Goal: Information Seeking & Learning: Check status

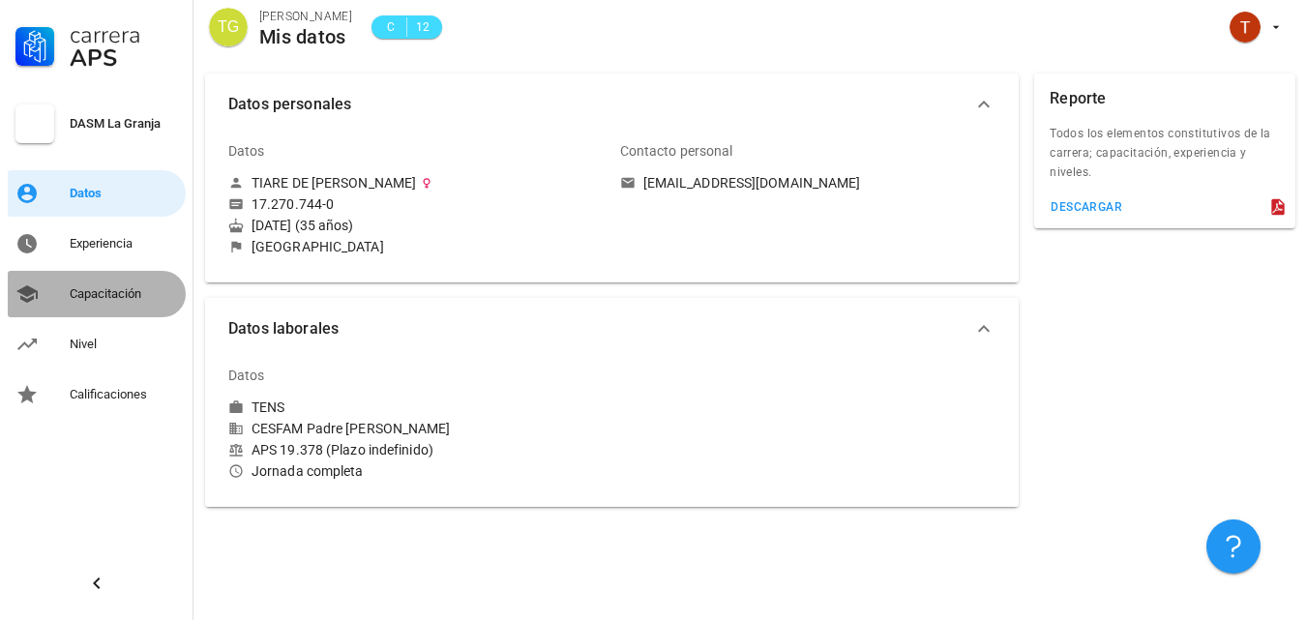
click at [108, 296] on div "Capacitación" at bounding box center [124, 293] width 108 height 15
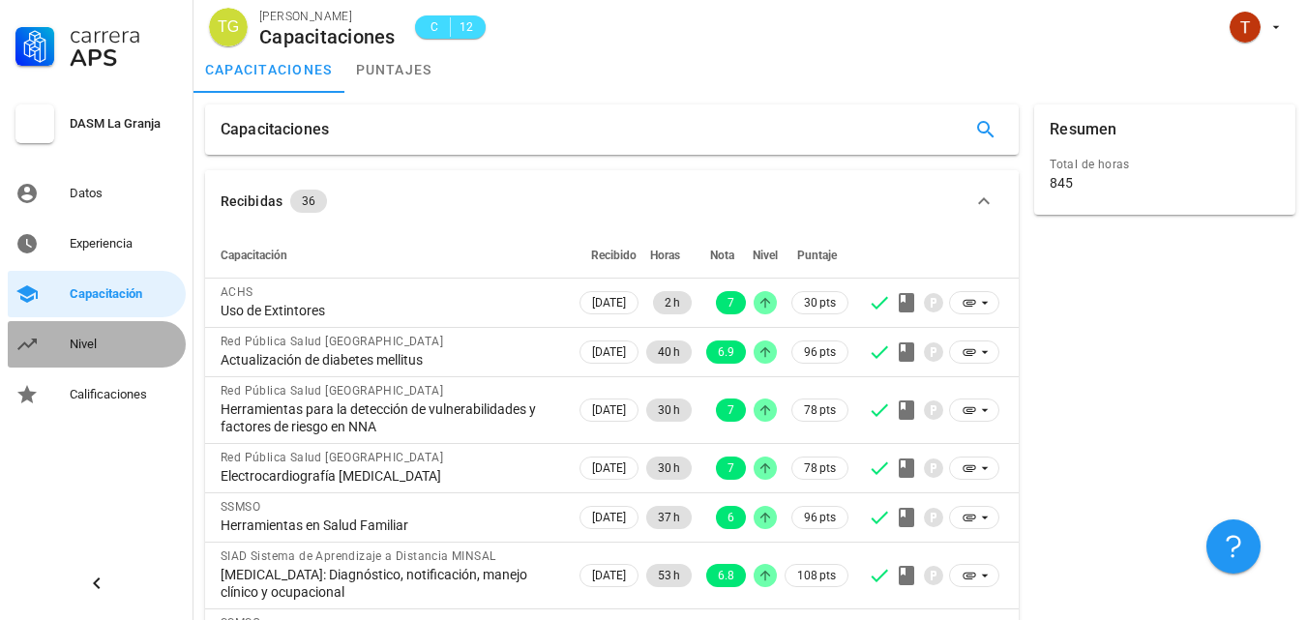
click at [104, 349] on div "Nivel" at bounding box center [124, 344] width 108 height 15
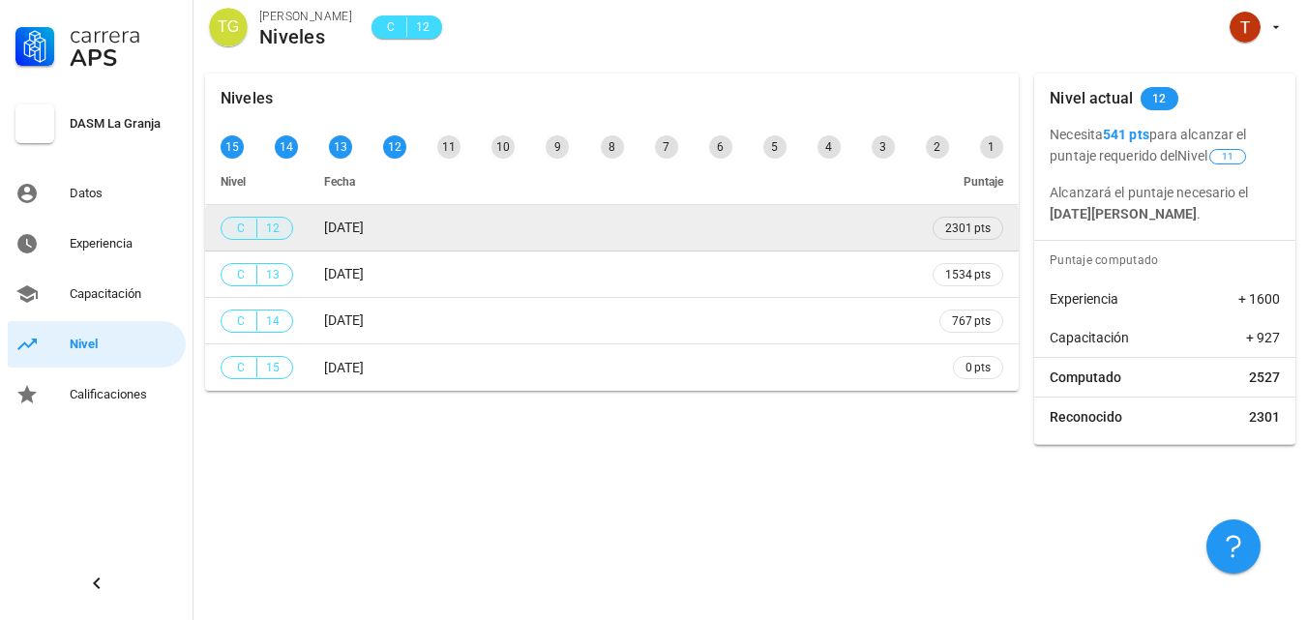
click at [290, 223] on span "C 12" at bounding box center [257, 228] width 73 height 23
click at [388, 239] on td "[DATE]" at bounding box center [613, 228] width 609 height 46
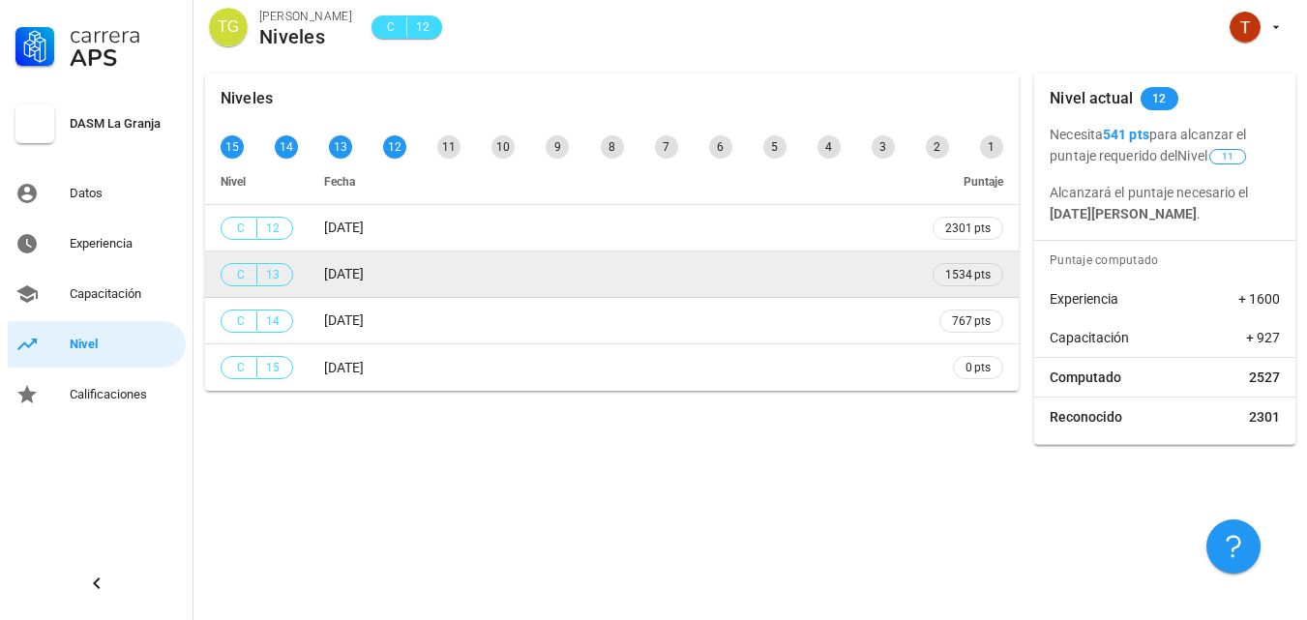
click at [364, 267] on span "[DATE]" at bounding box center [344, 273] width 40 height 15
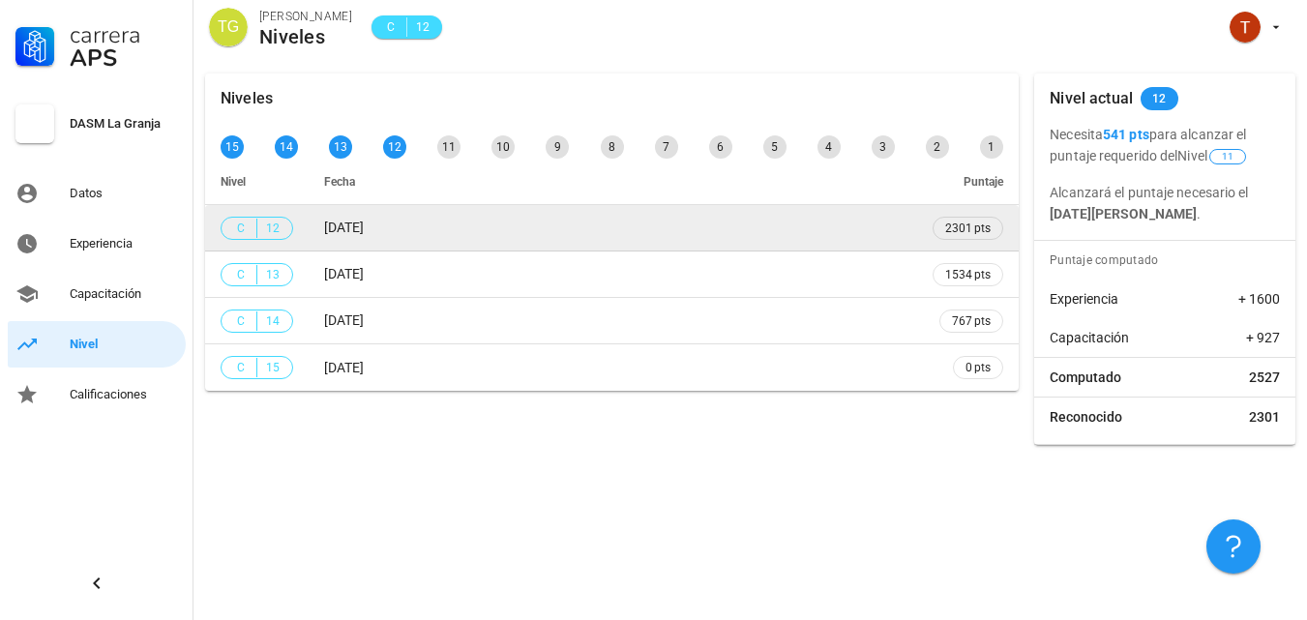
click at [364, 229] on span "[DATE]" at bounding box center [344, 227] width 40 height 15
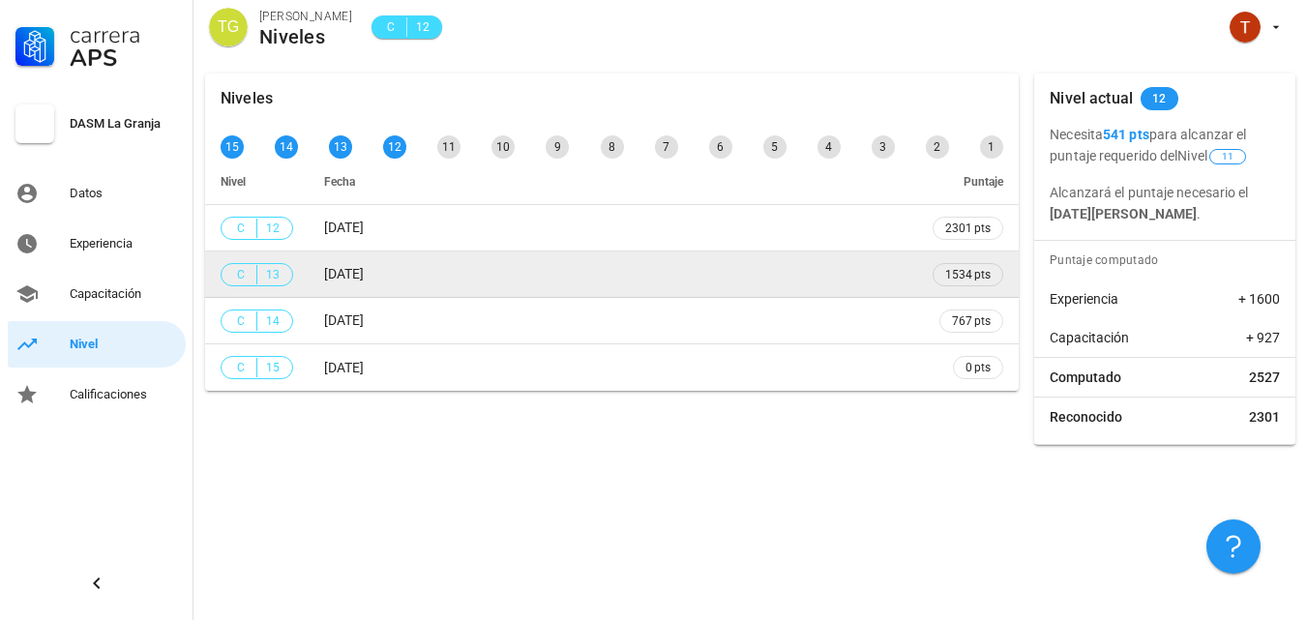
click at [364, 273] on span "[DATE]" at bounding box center [344, 273] width 40 height 15
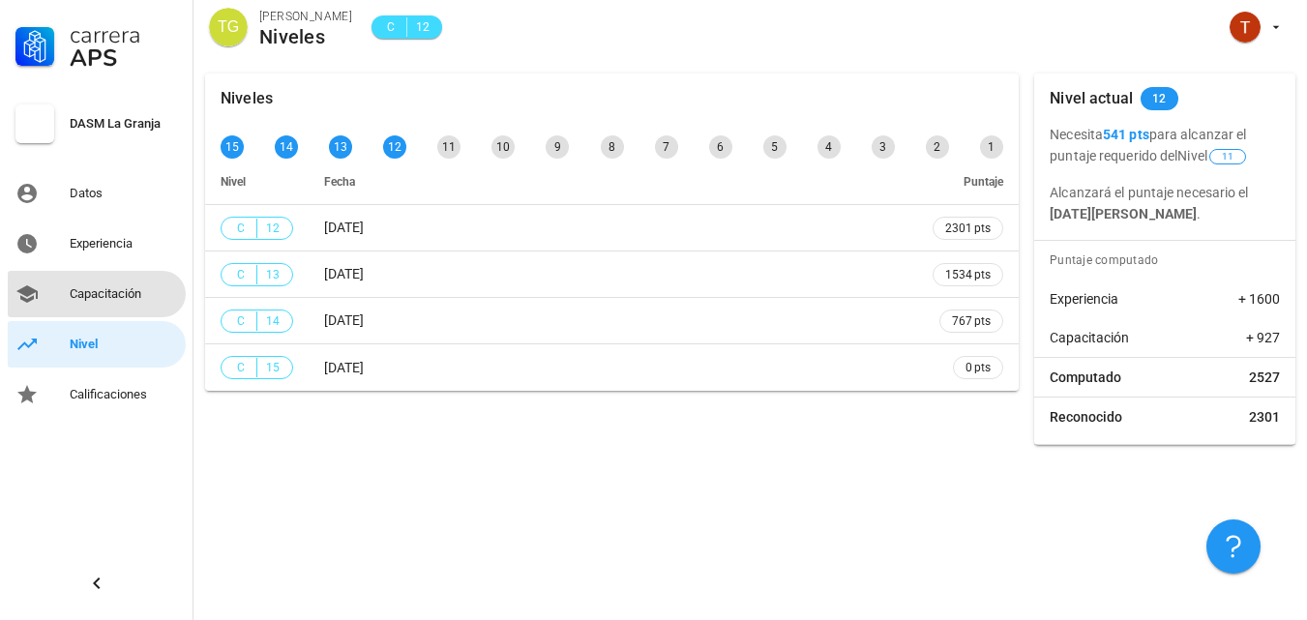
click at [136, 292] on div "Capacitación" at bounding box center [124, 293] width 108 height 15
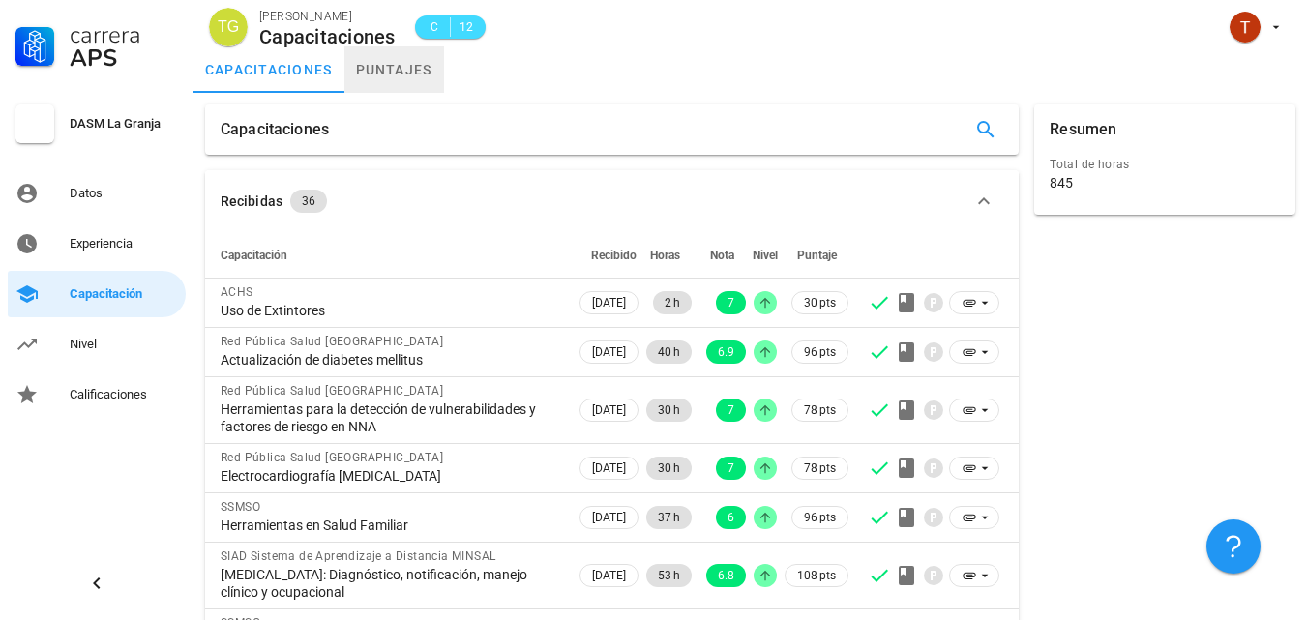
click at [407, 67] on link "puntajes" at bounding box center [394, 69] width 100 height 46
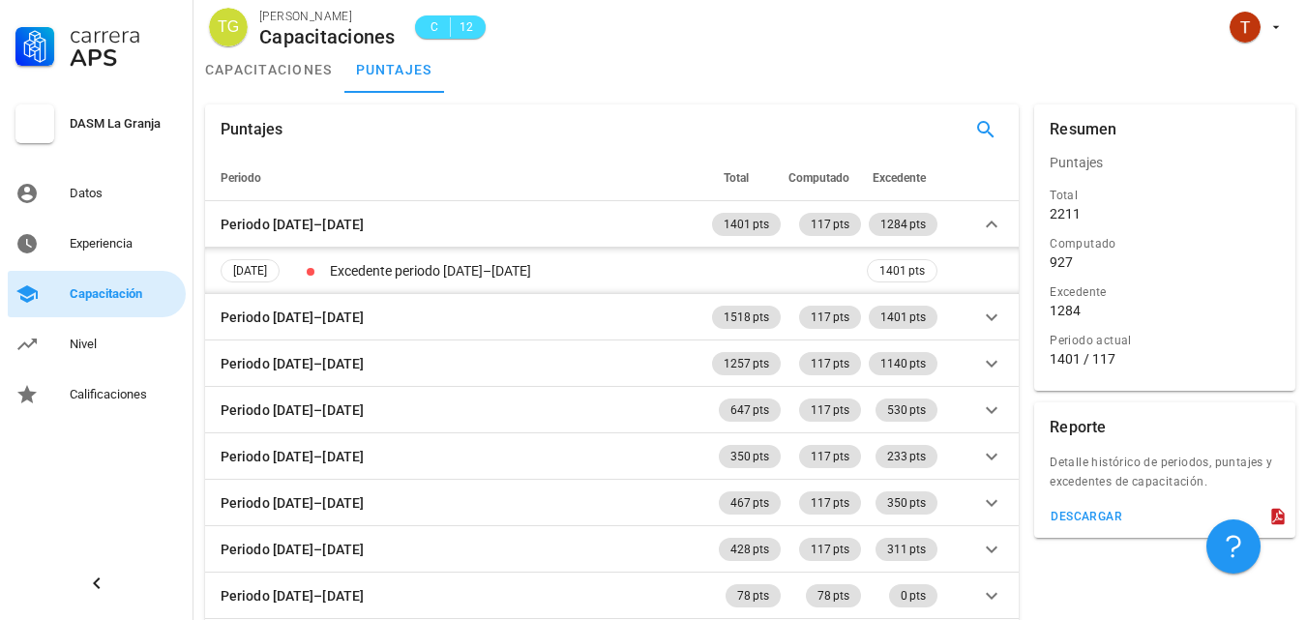
click at [142, 301] on div "Capacitación" at bounding box center [124, 293] width 108 height 15
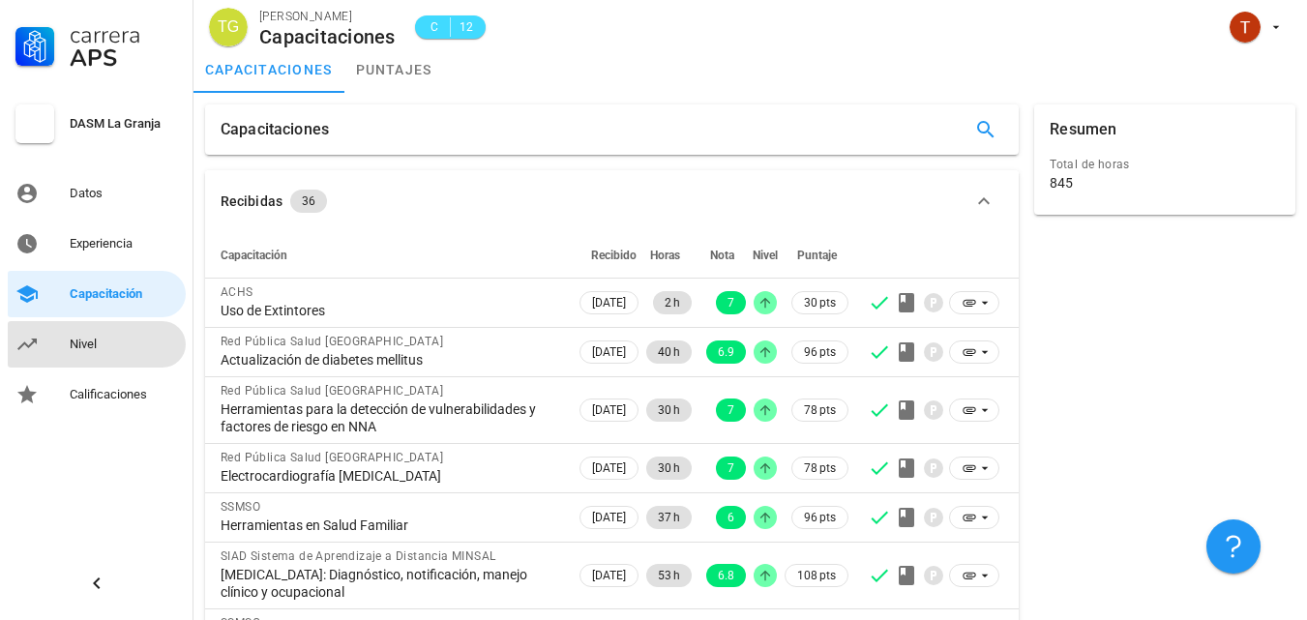
click at [102, 341] on div "Nivel" at bounding box center [124, 344] width 108 height 15
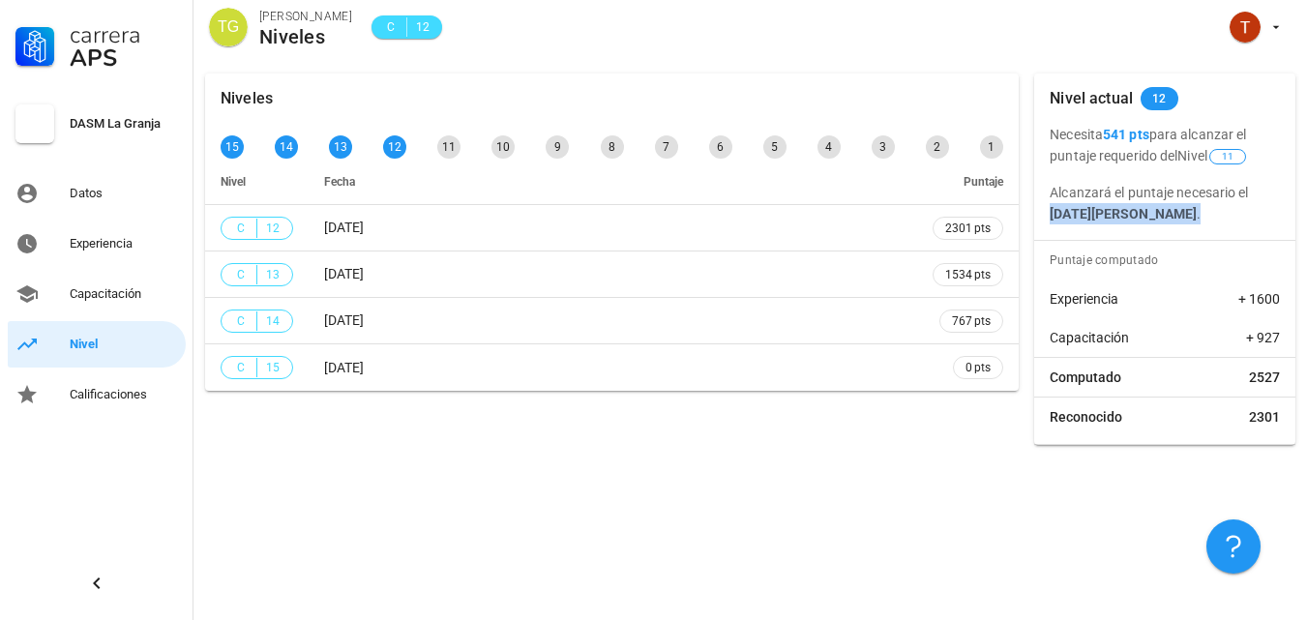
drag, startPoint x: 1051, startPoint y: 212, endPoint x: 1165, endPoint y: 218, distance: 114.3
click at [1165, 218] on p "Alcanzará el puntaje necesario el [DATE][PERSON_NAME] ." at bounding box center [1165, 203] width 230 height 43
click at [146, 299] on div "Capacitación" at bounding box center [124, 293] width 108 height 15
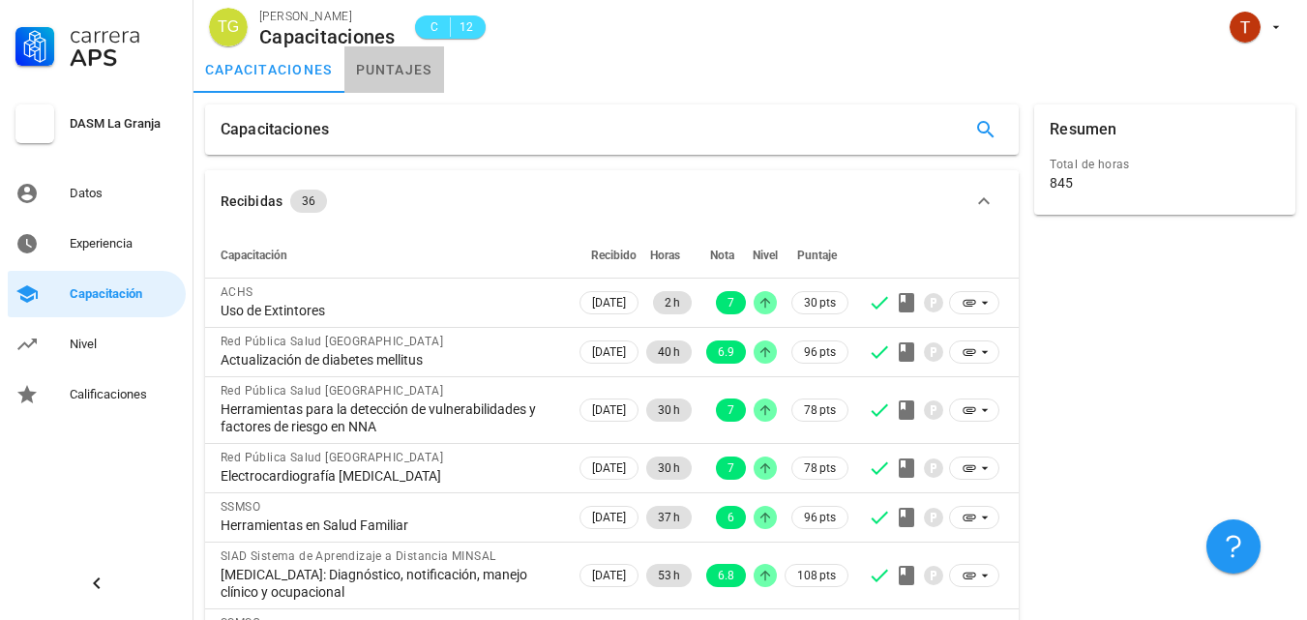
click at [398, 81] on link "puntajes" at bounding box center [394, 69] width 100 height 46
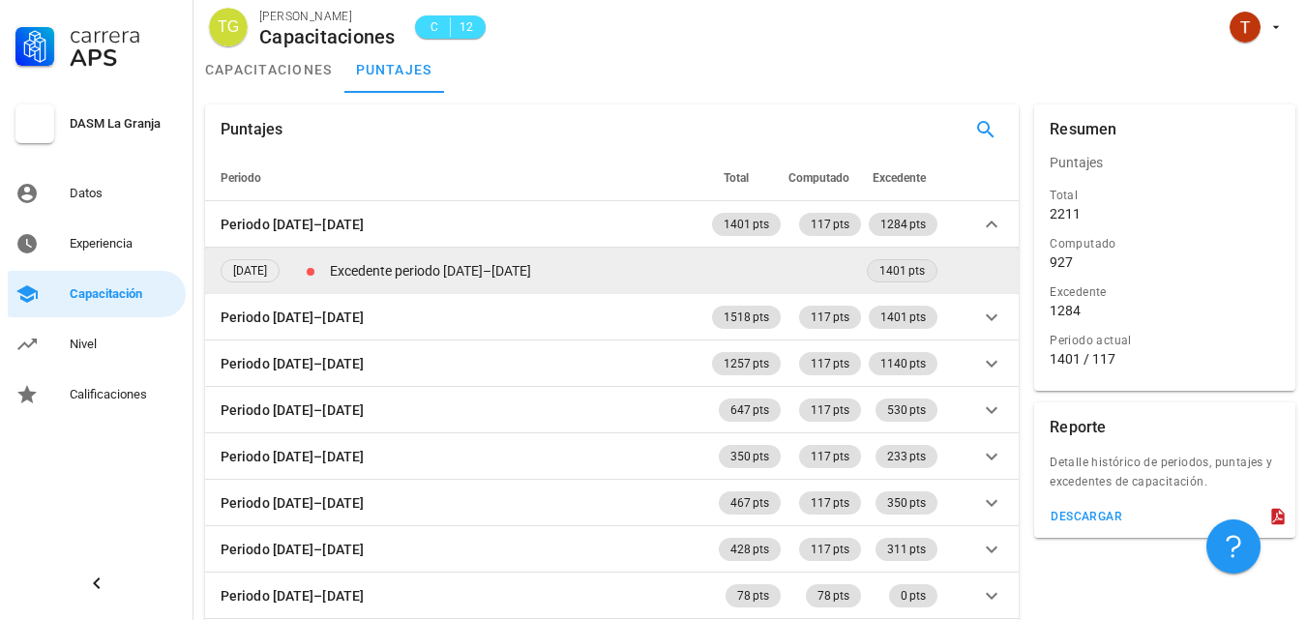
click at [915, 281] on span "1401 pts" at bounding box center [901, 270] width 45 height 21
click at [896, 265] on span "1401 pts" at bounding box center [901, 270] width 45 height 21
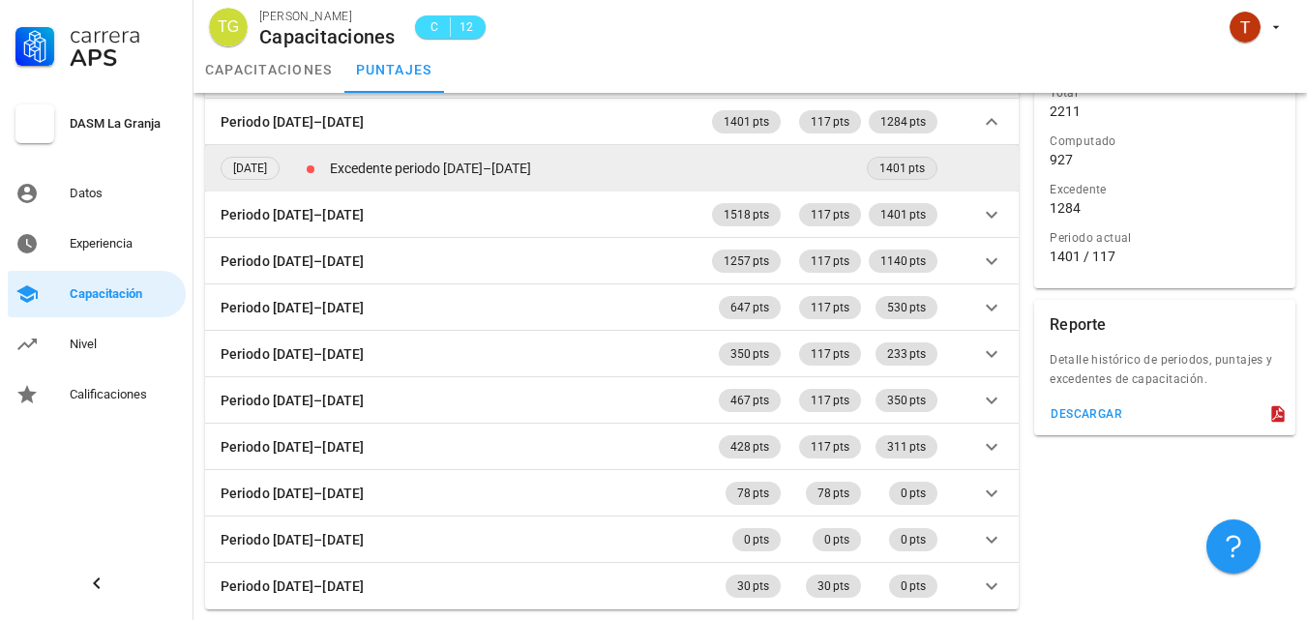
scroll to position [104, 0]
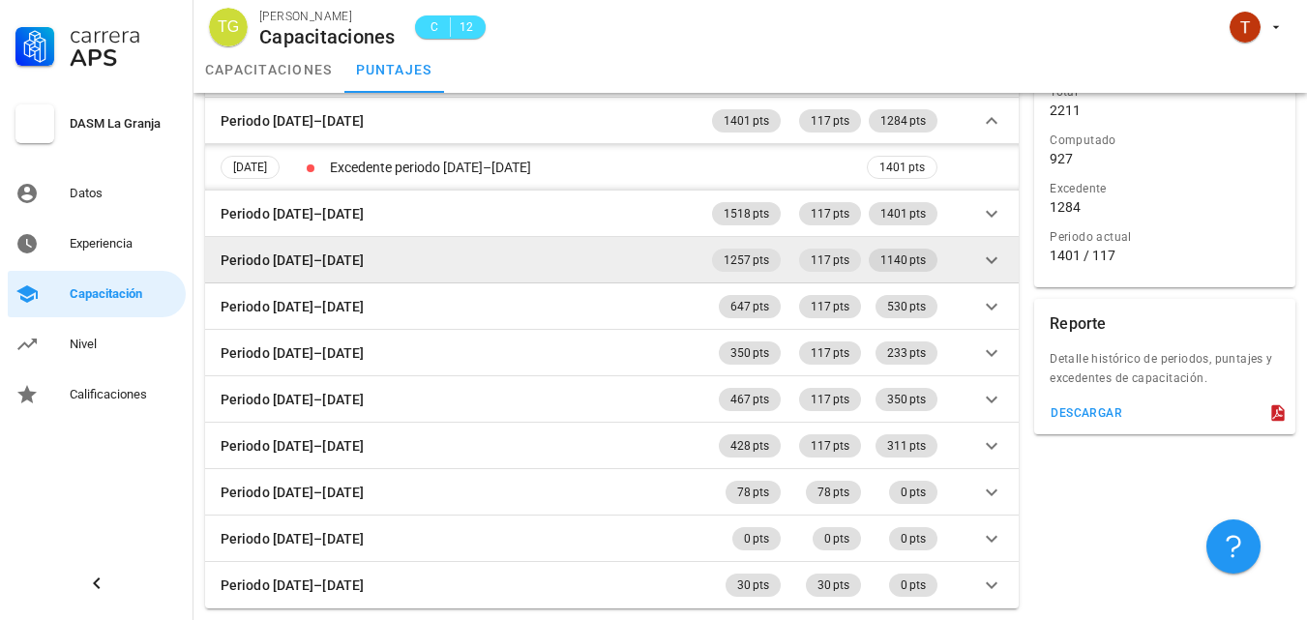
click at [904, 268] on span "1140 pts" at bounding box center [902, 260] width 45 height 23
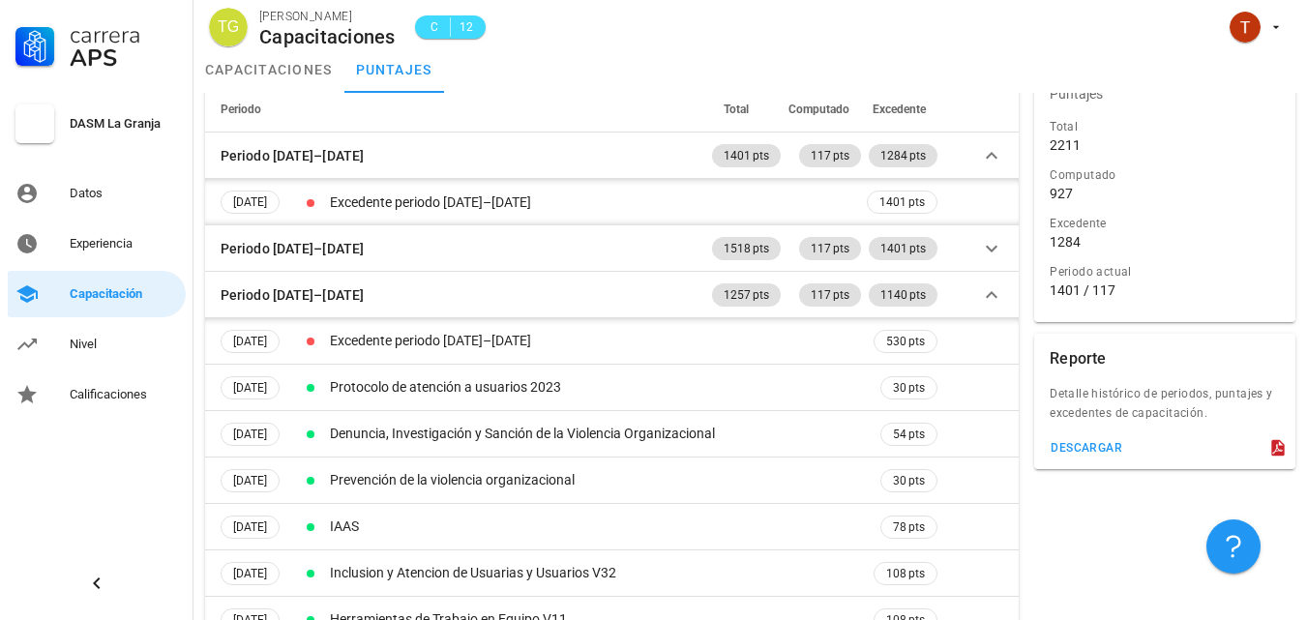
scroll to position [0, 0]
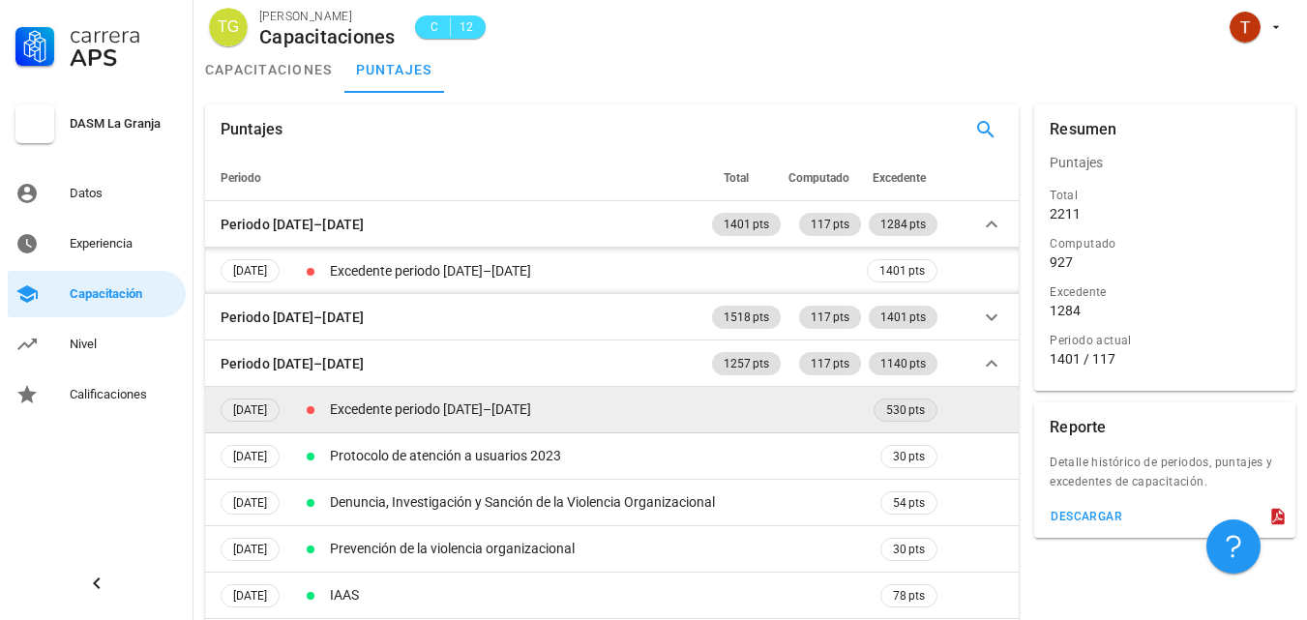
click at [900, 410] on span "530 pts" at bounding box center [905, 410] width 39 height 21
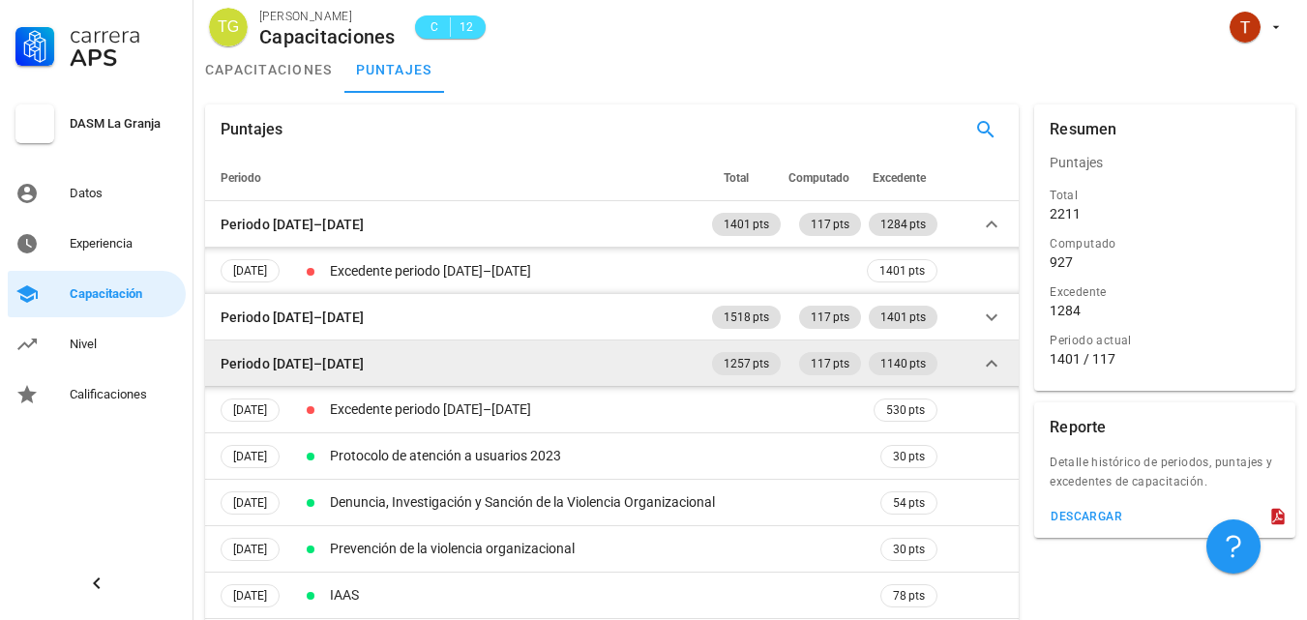
click at [219, 372] on td "Periodo [DATE]–[DATE]" at bounding box center [456, 364] width 503 height 46
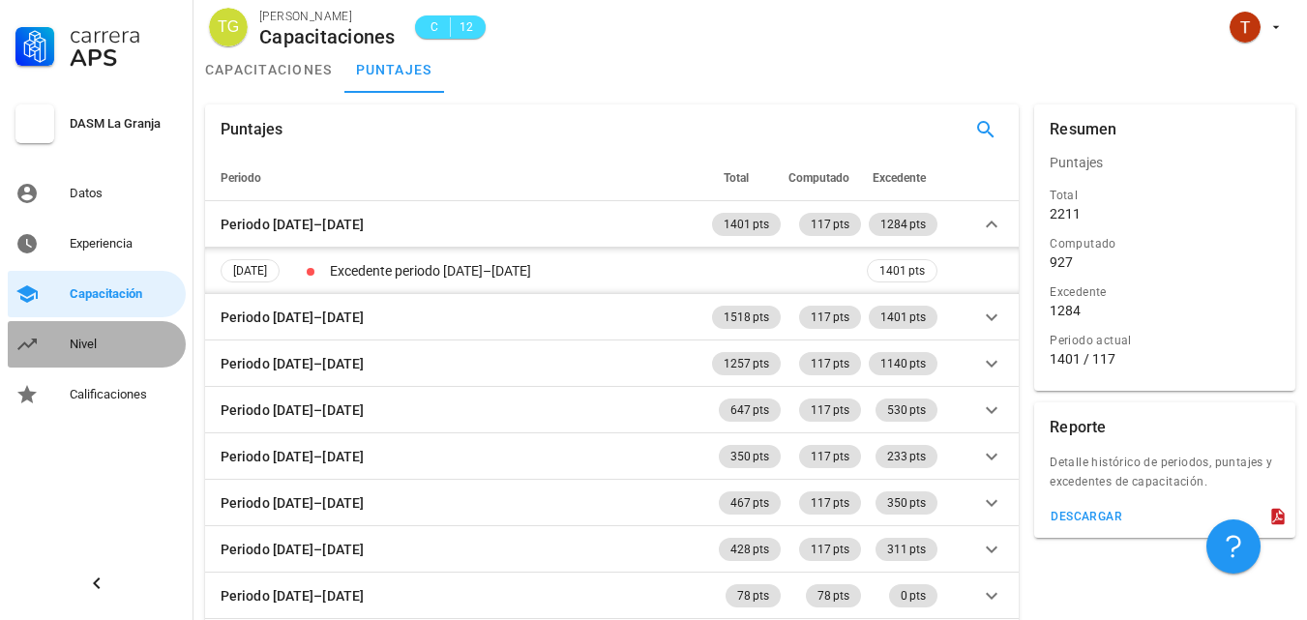
click at [114, 329] on div "Nivel" at bounding box center [124, 344] width 108 height 31
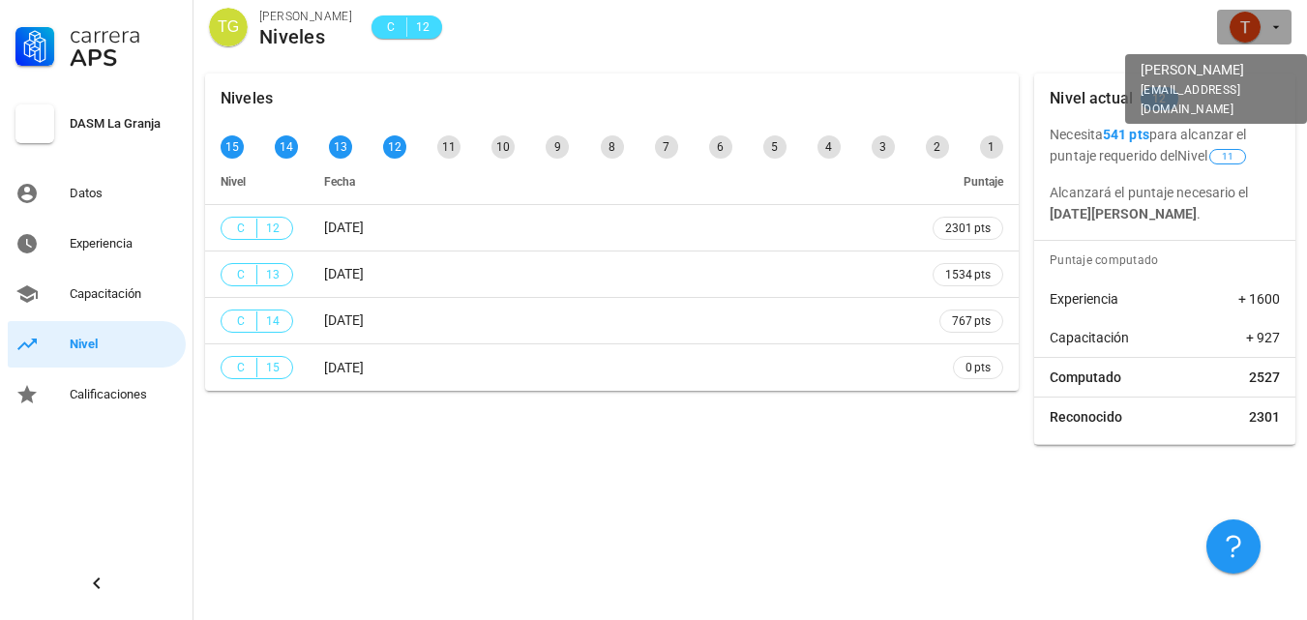
click at [1263, 25] on span "button" at bounding box center [1254, 27] width 59 height 31
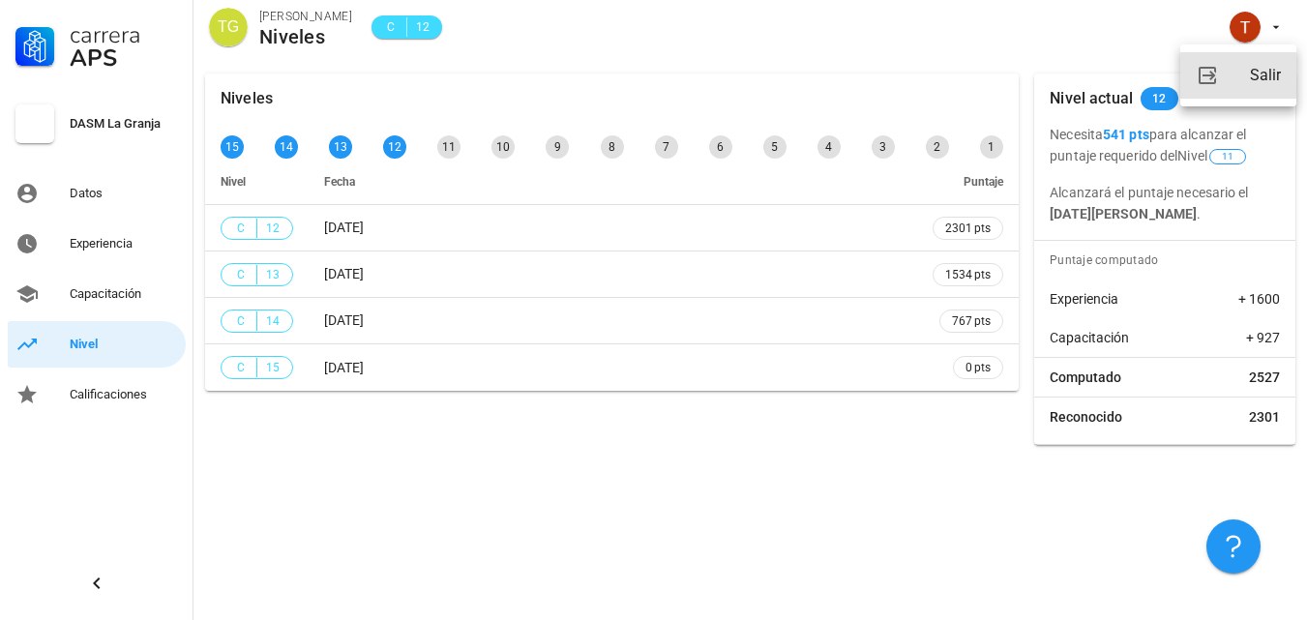
click at [1279, 76] on div "Salir" at bounding box center [1265, 75] width 31 height 39
